Goal: Information Seeking & Learning: Learn about a topic

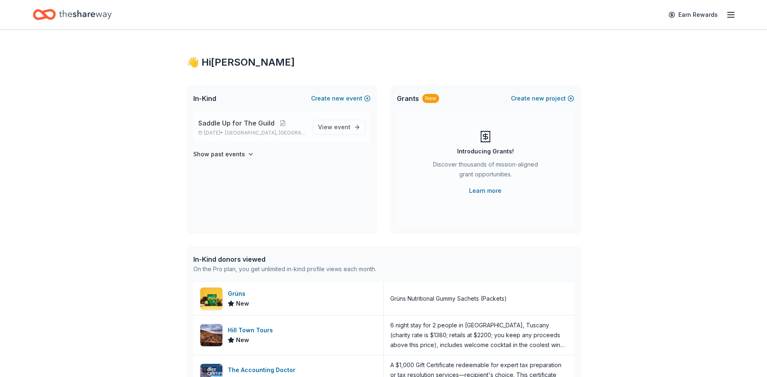
click at [215, 127] on span "Saddle Up for The Guild" at bounding box center [236, 123] width 76 height 10
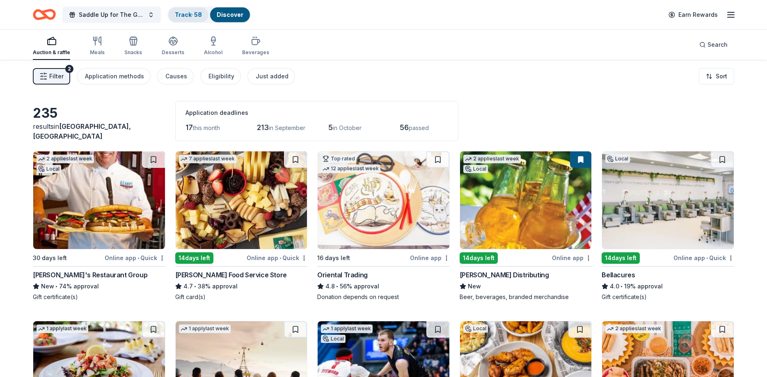
click at [189, 17] on link "Track · 58" at bounding box center [188, 14] width 27 height 7
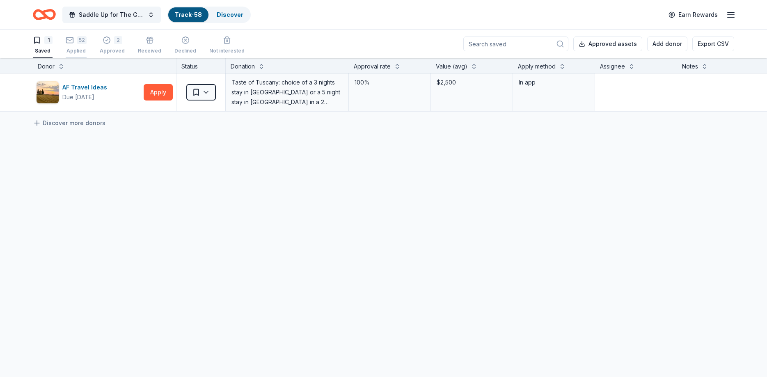
click at [77, 46] on div "52 Applied" at bounding box center [76, 45] width 21 height 18
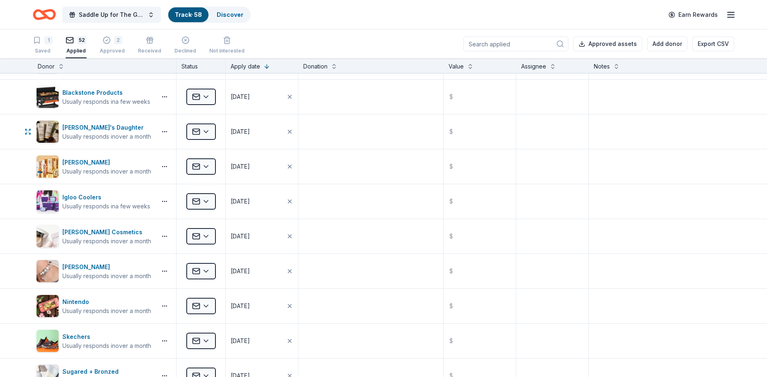
scroll to position [148, 0]
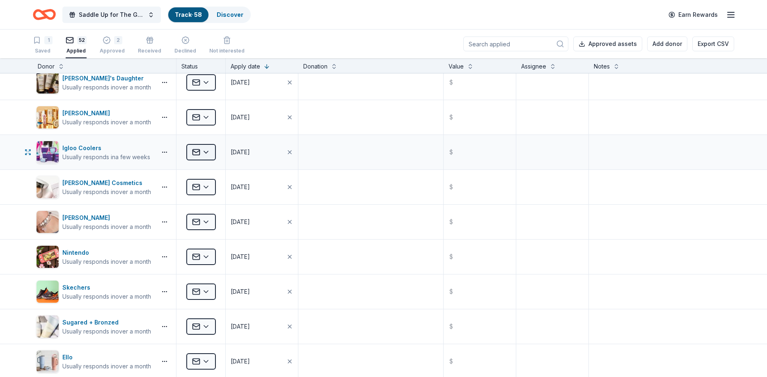
click at [214, 156] on html "Saddle Up for The Guild Track · 58 Discover Earn Rewards 1 Saved 52 Applied 2 A…" at bounding box center [383, 188] width 767 height 377
click at [212, 245] on div "Declined" at bounding box center [222, 249] width 68 height 15
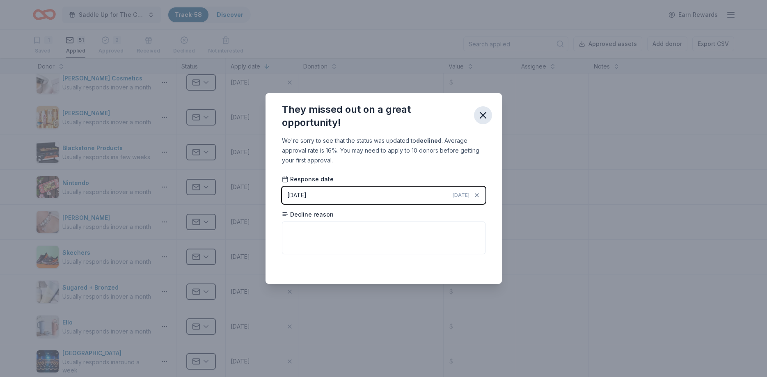
click at [487, 115] on icon "button" at bounding box center [482, 115] width 11 height 11
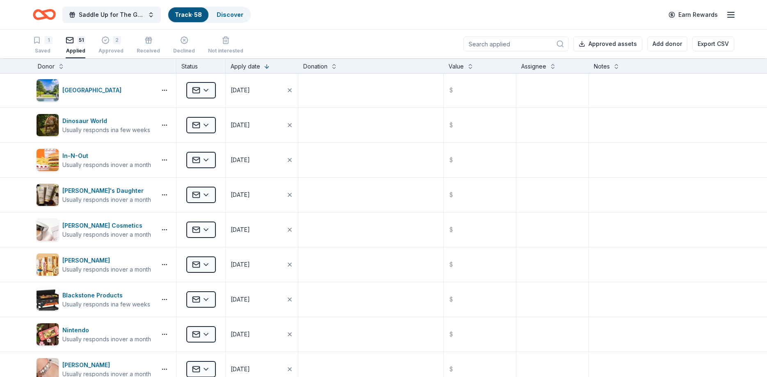
scroll to position [0, 0]
click at [248, 70] on div "Apply date" at bounding box center [246, 67] width 30 height 10
click at [321, 71] on div "Donation" at bounding box center [315, 67] width 24 height 10
click at [333, 69] on button at bounding box center [334, 66] width 7 height 8
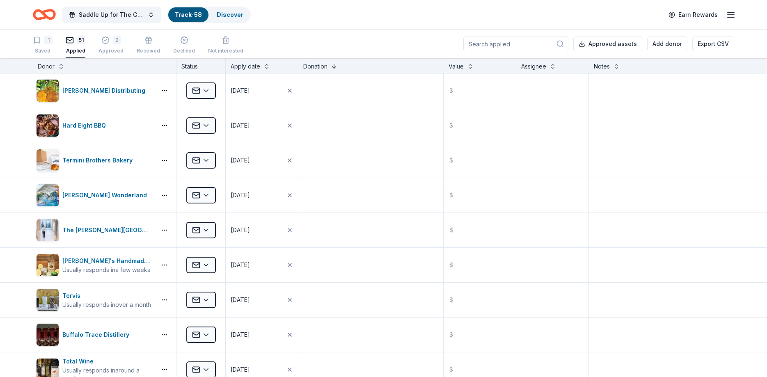
click at [333, 69] on button at bounding box center [334, 66] width 7 height 8
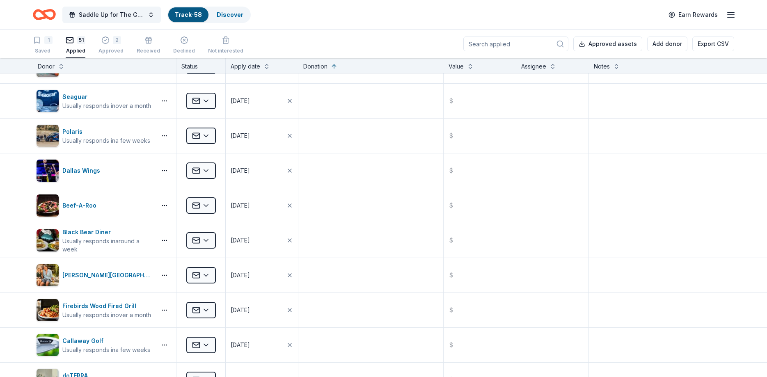
scroll to position [394, 0]
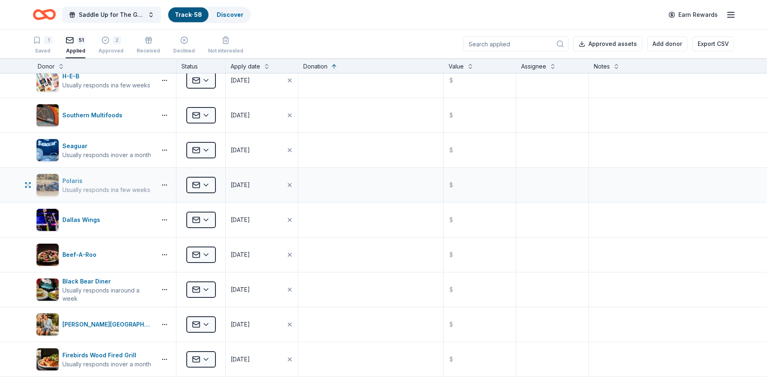
click at [88, 195] on div "Polaris Usually responds in a few weeks" at bounding box center [94, 185] width 117 height 23
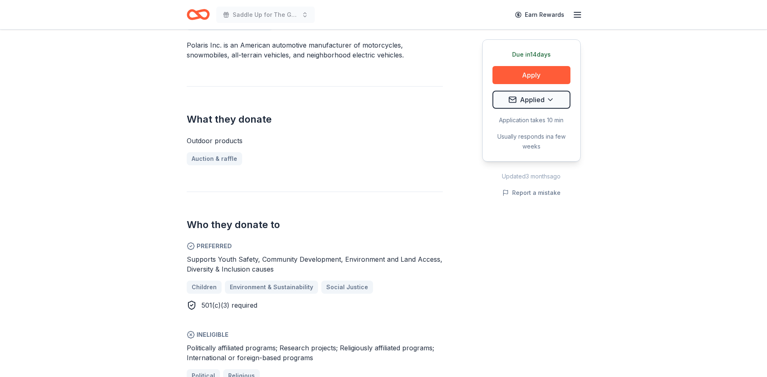
scroll to position [293, 0]
